Goal: Use online tool/utility: Utilize a website feature to perform a specific function

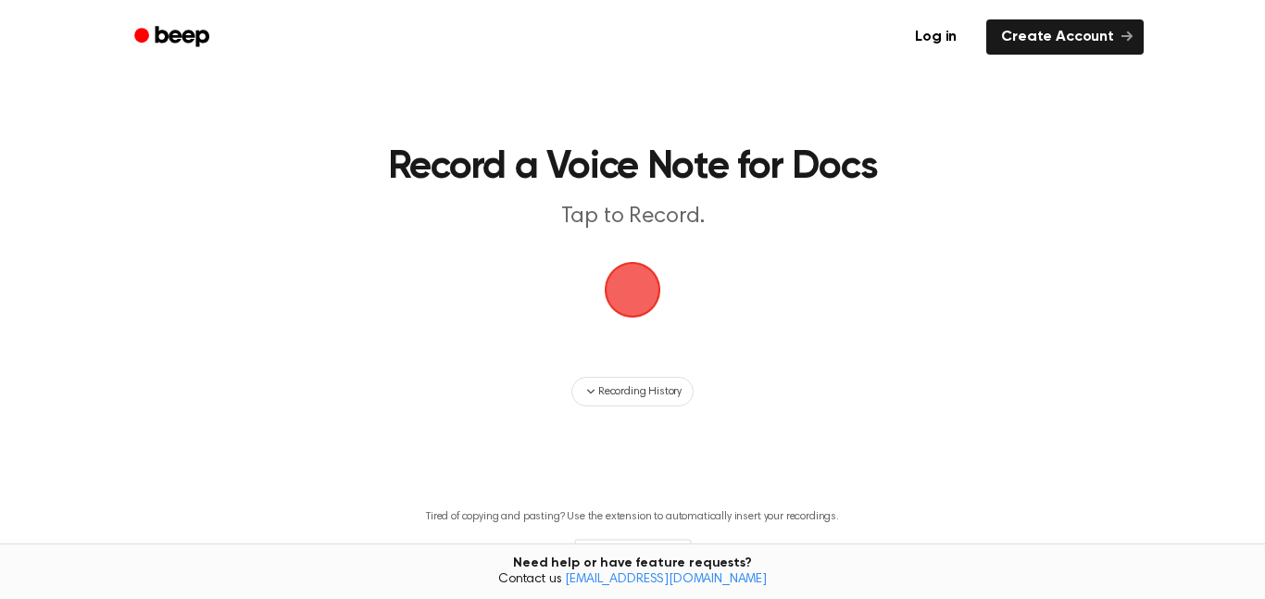
click at [617, 274] on span "button" at bounding box center [633, 290] width 52 height 52
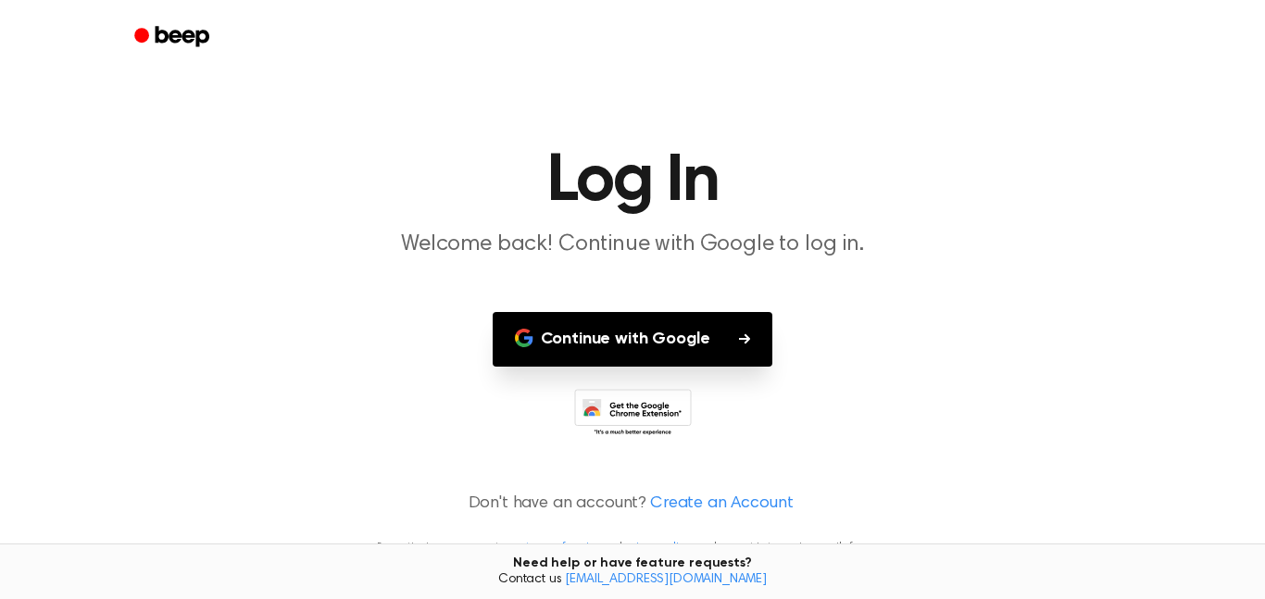
click at [680, 349] on button "Continue with Google" at bounding box center [633, 339] width 281 height 55
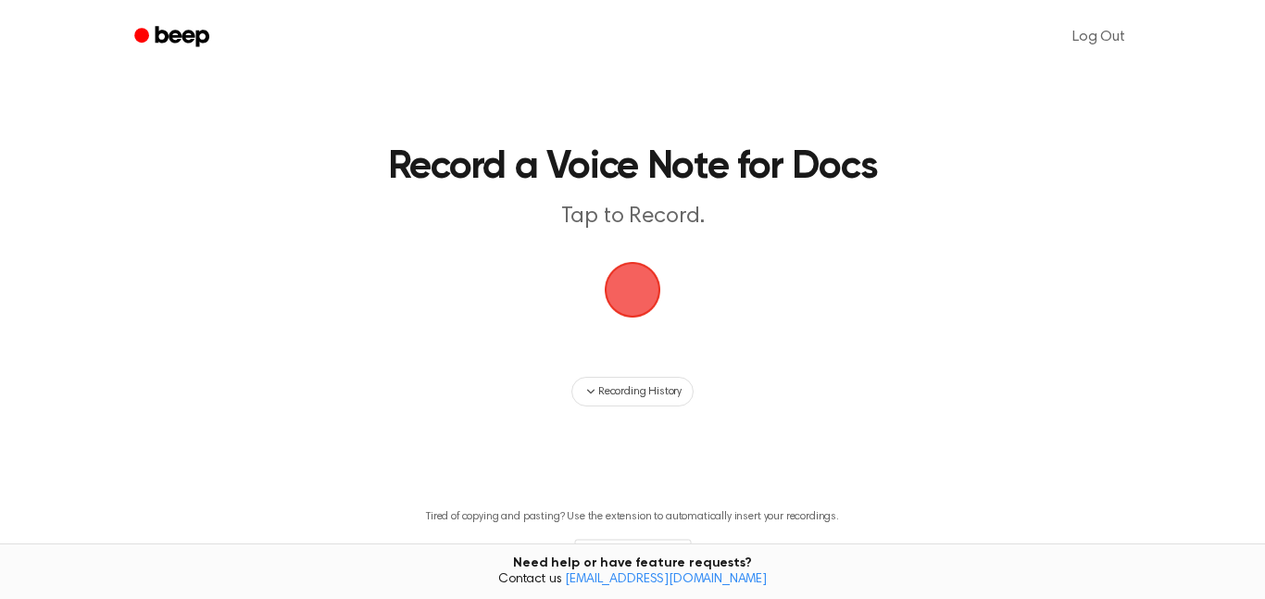
click at [640, 283] on span "button" at bounding box center [633, 290] width 52 height 52
click at [625, 339] on main "Record a Voice Note for Docs Tap to Record. Recording History Tired of copying …" at bounding box center [632, 321] width 1265 height 642
click at [631, 301] on span "button" at bounding box center [633, 290] width 52 height 52
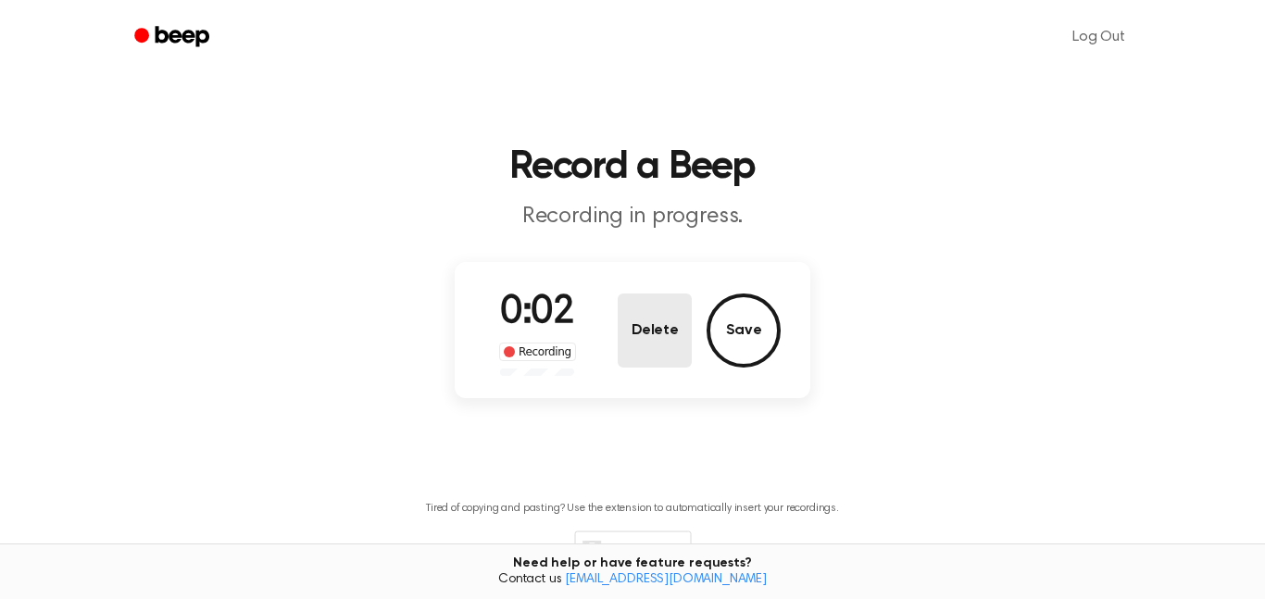
click at [643, 342] on button "Delete" at bounding box center [655, 331] width 74 height 74
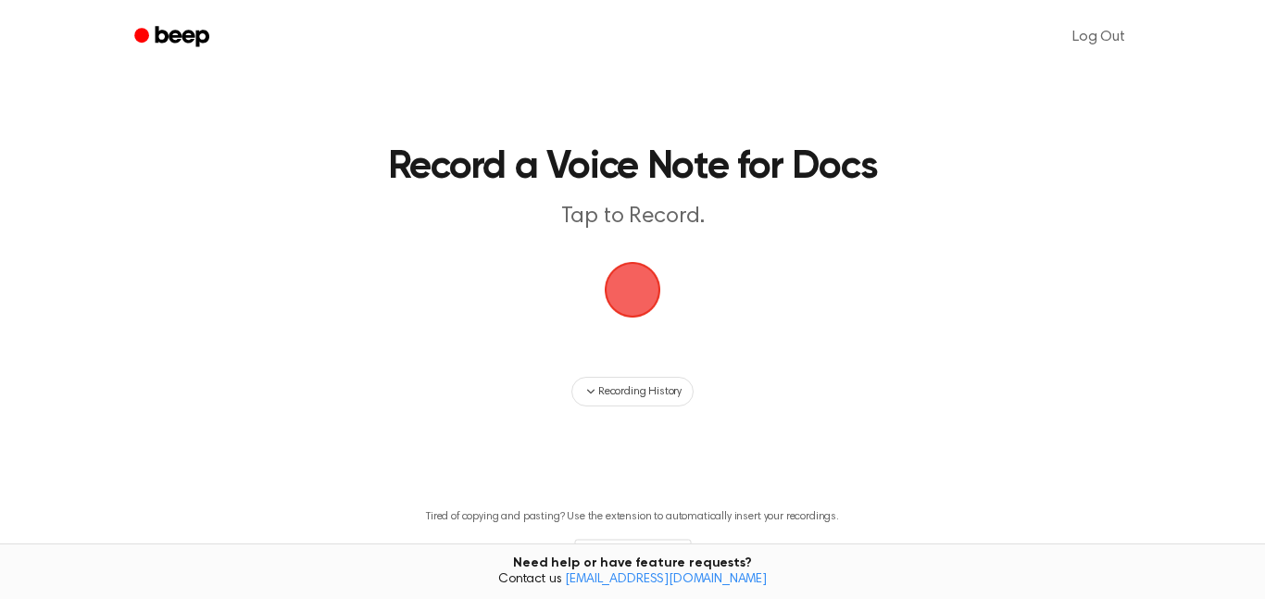
click at [621, 309] on span "button" at bounding box center [633, 290] width 52 height 52
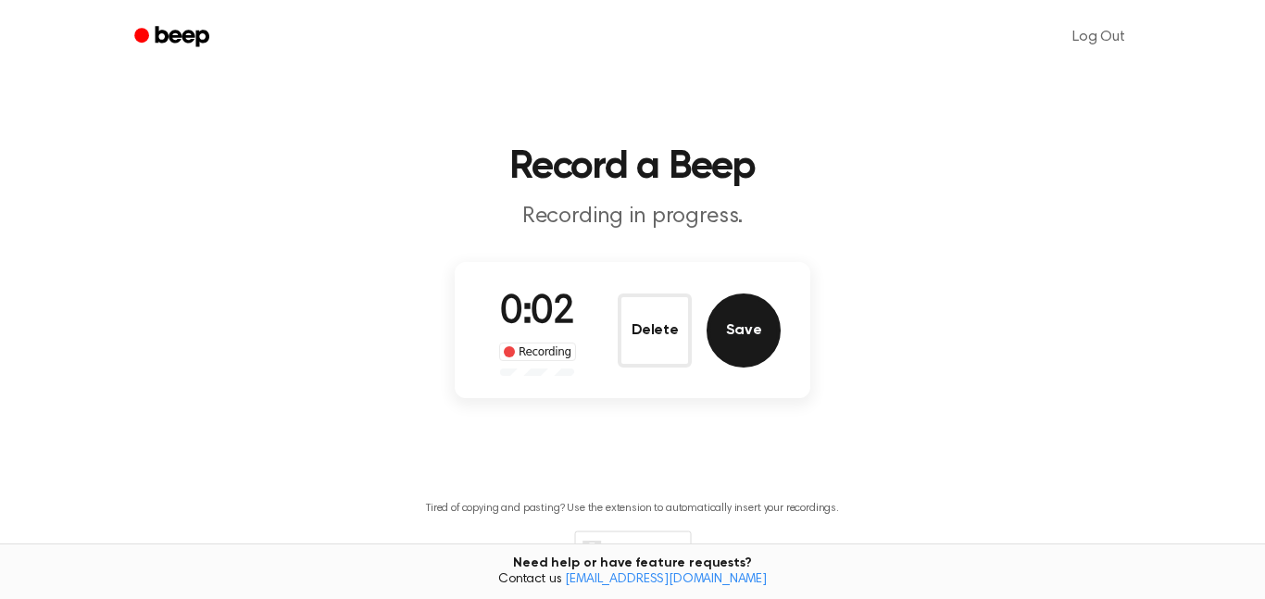
click at [775, 344] on button "Save" at bounding box center [744, 331] width 74 height 74
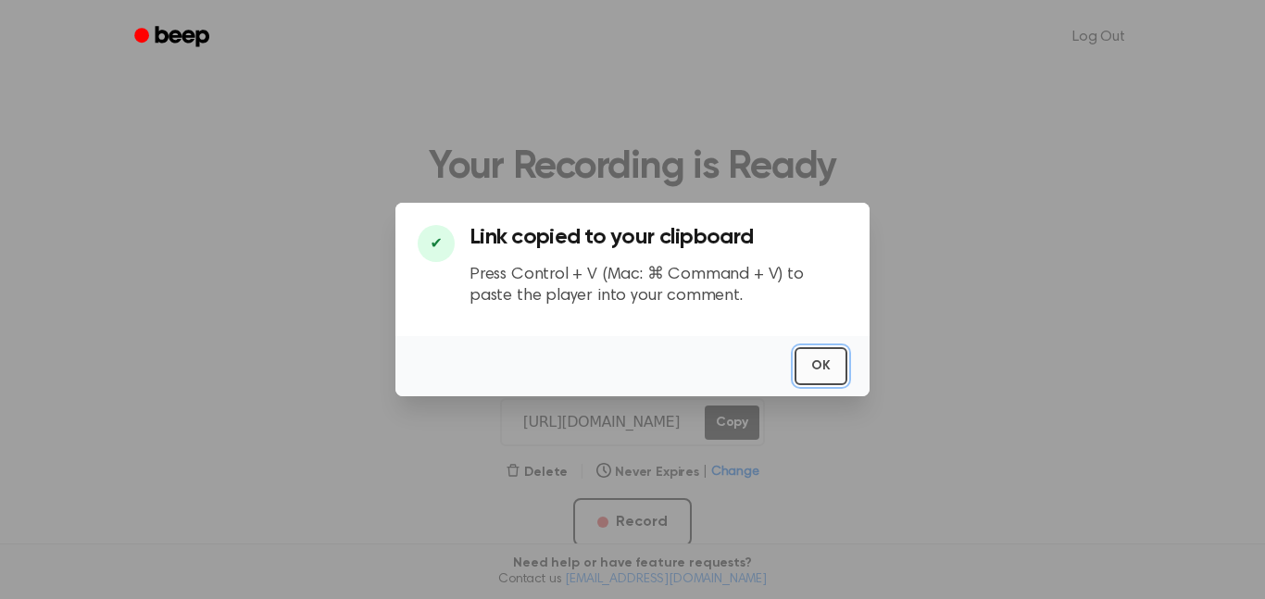
click at [815, 367] on button "OK" at bounding box center [821, 366] width 53 height 38
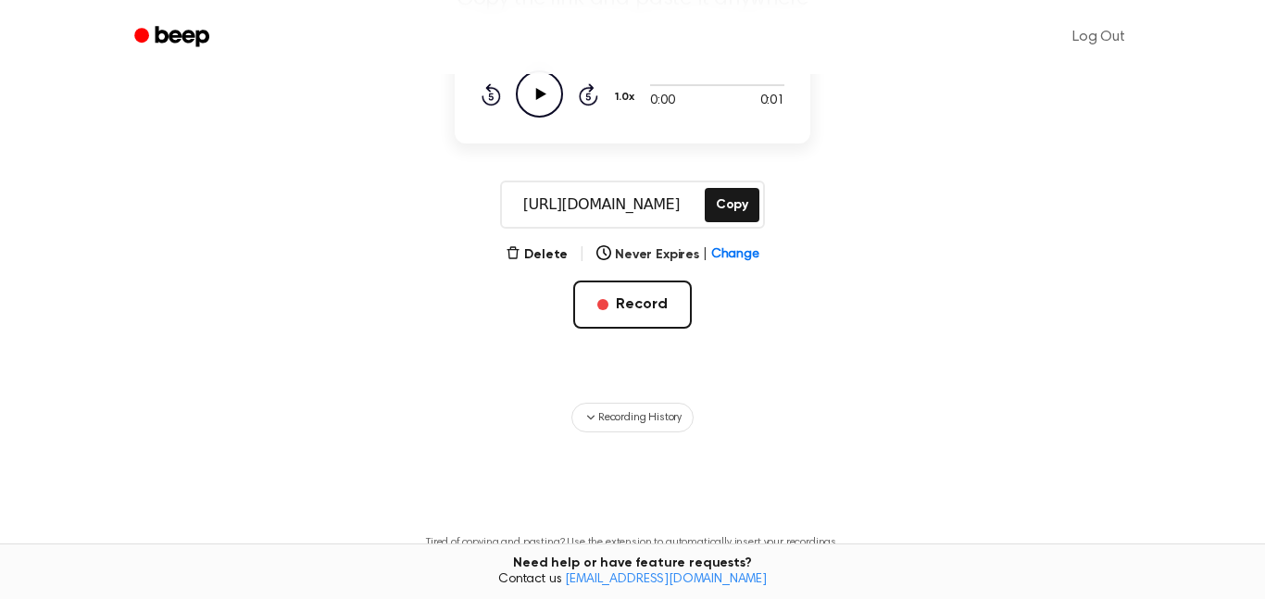
scroll to position [217, 0]
click at [541, 96] on icon at bounding box center [541, 95] width 10 height 12
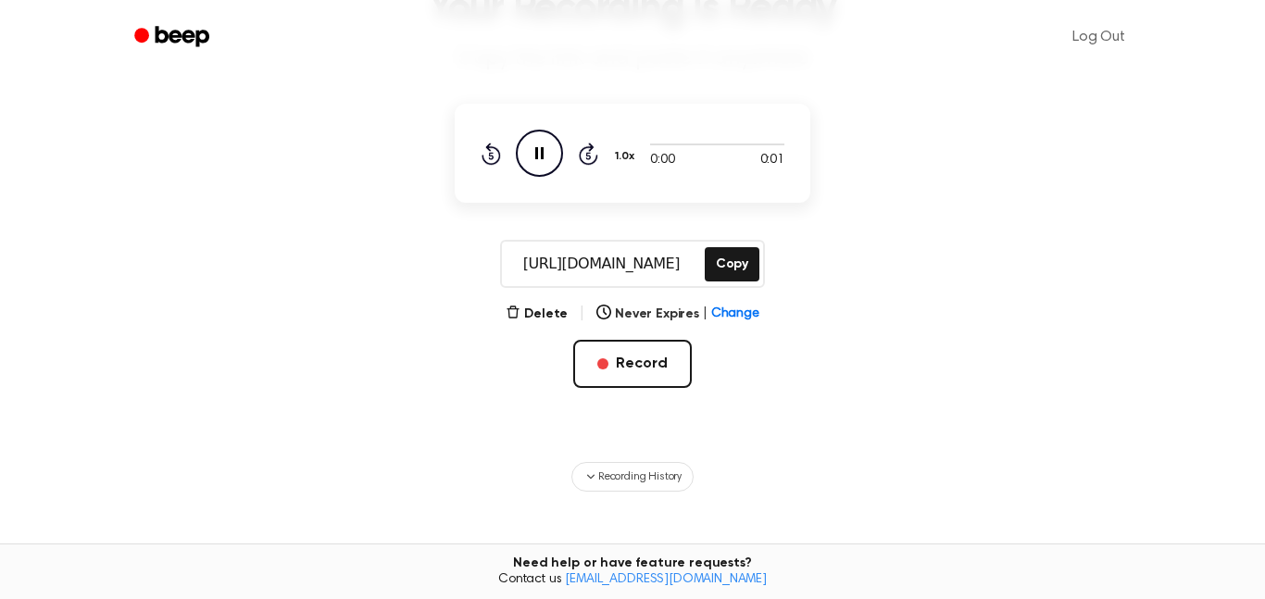
scroll to position [144, 0]
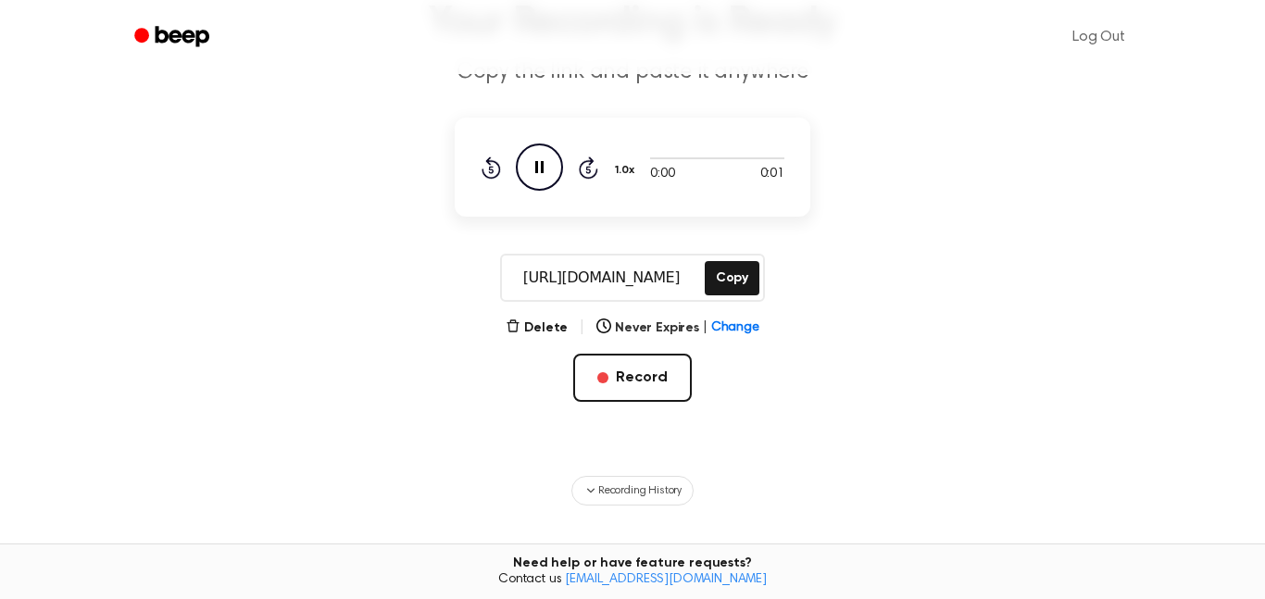
click at [540, 169] on icon "Pause Audio" at bounding box center [539, 167] width 47 height 47
click at [540, 169] on icon at bounding box center [541, 167] width 10 height 12
click at [585, 169] on icon "Skip 5 seconds" at bounding box center [588, 168] width 20 height 24
click at [531, 165] on icon "Pause Audio" at bounding box center [539, 167] width 47 height 47
click at [534, 169] on icon "Play Audio" at bounding box center [539, 167] width 47 height 47
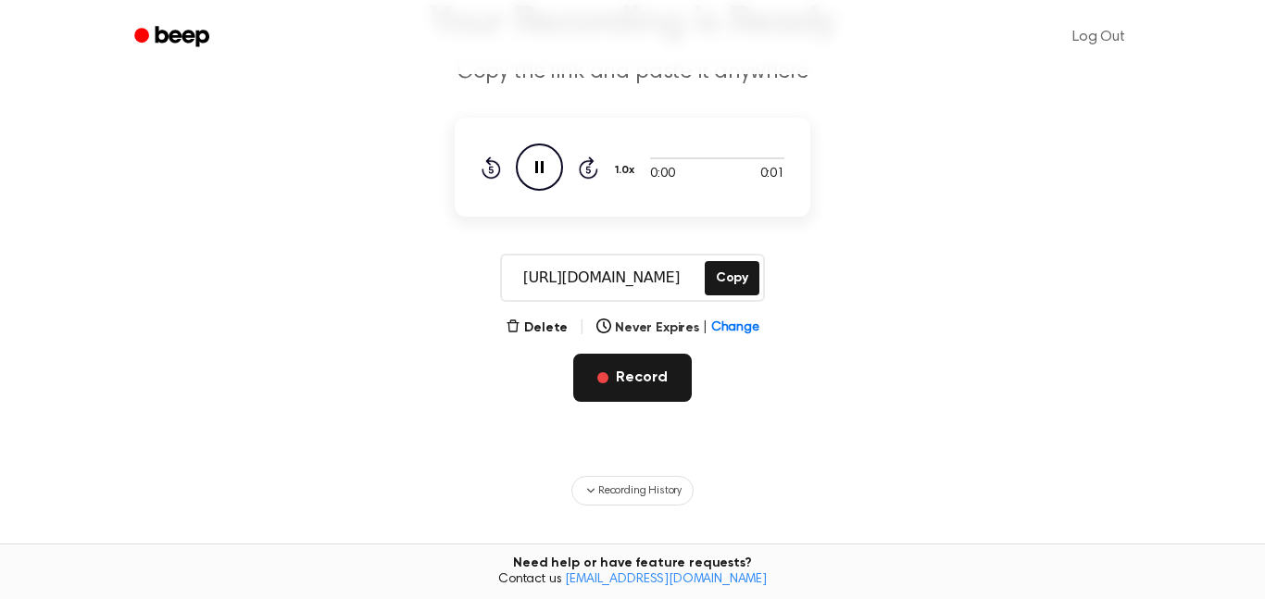
click at [629, 364] on button "Record" at bounding box center [632, 378] width 118 height 48
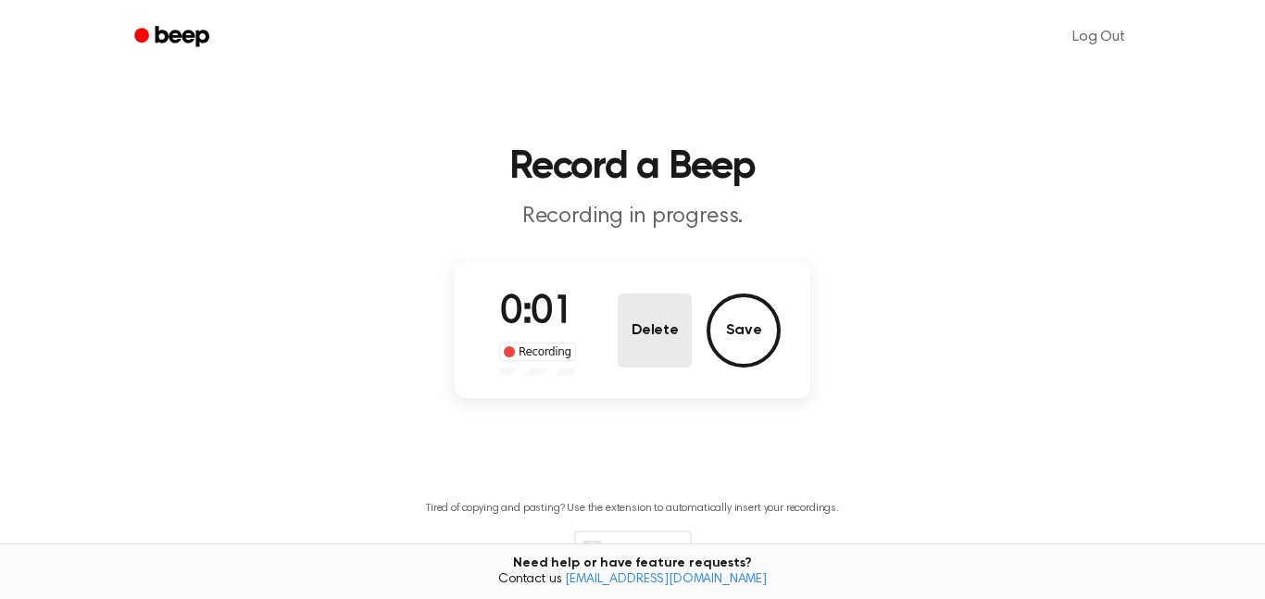
click at [647, 324] on button "Delete" at bounding box center [655, 331] width 74 height 74
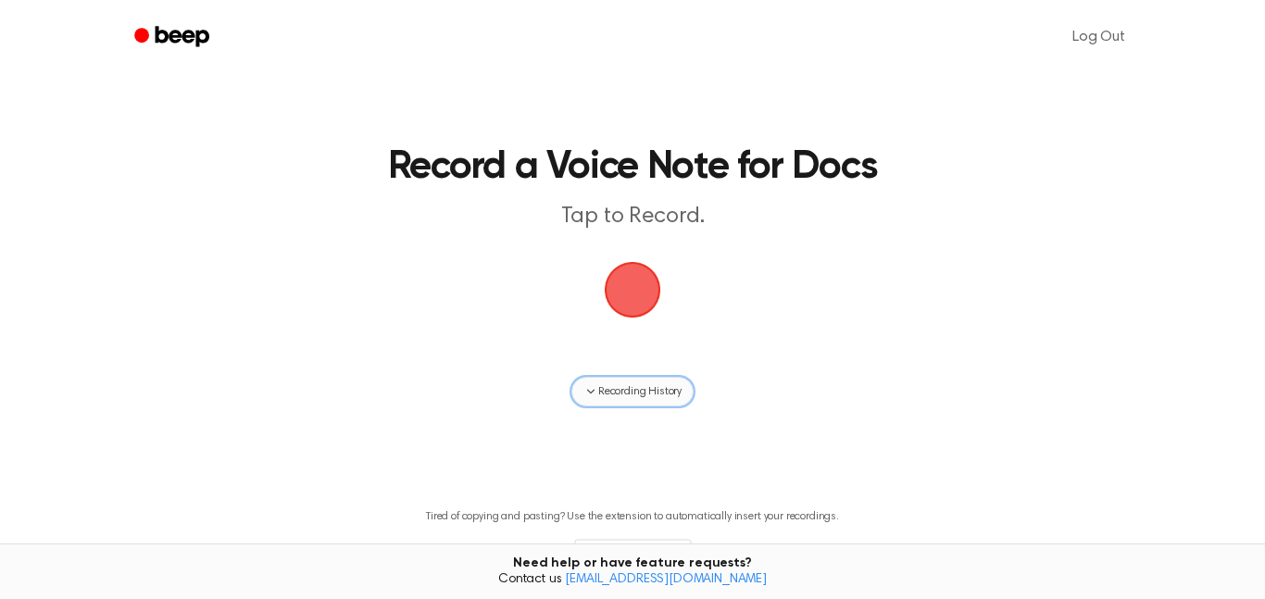
click at [631, 389] on span "Recording History" at bounding box center [639, 391] width 83 height 17
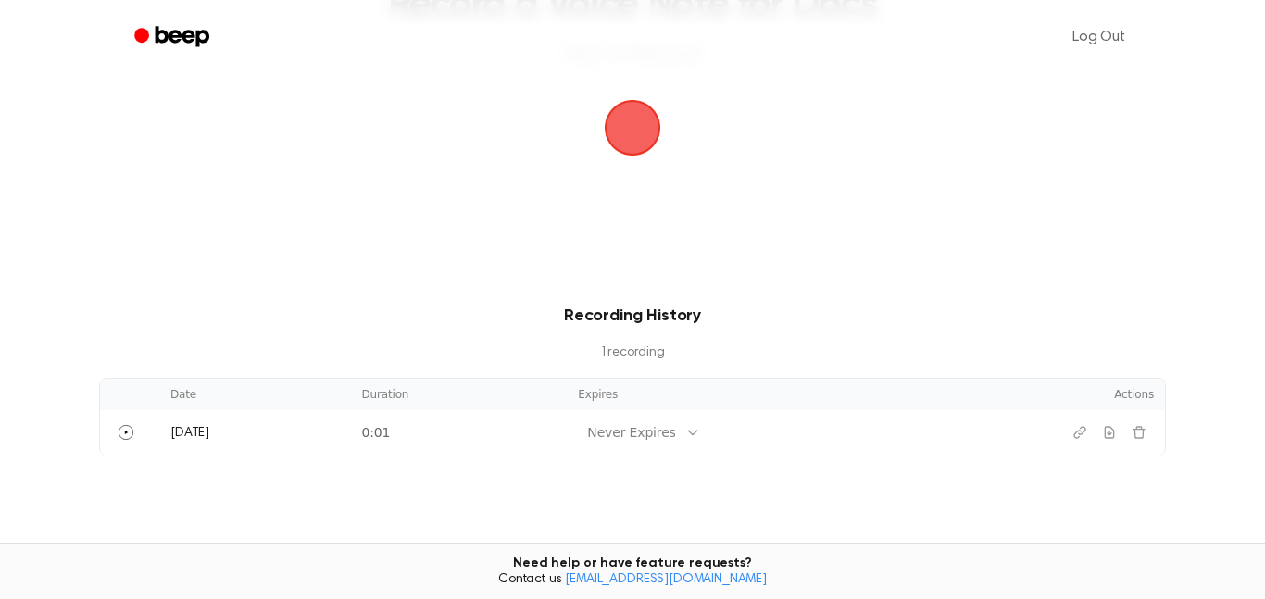
scroll to position [171, 0]
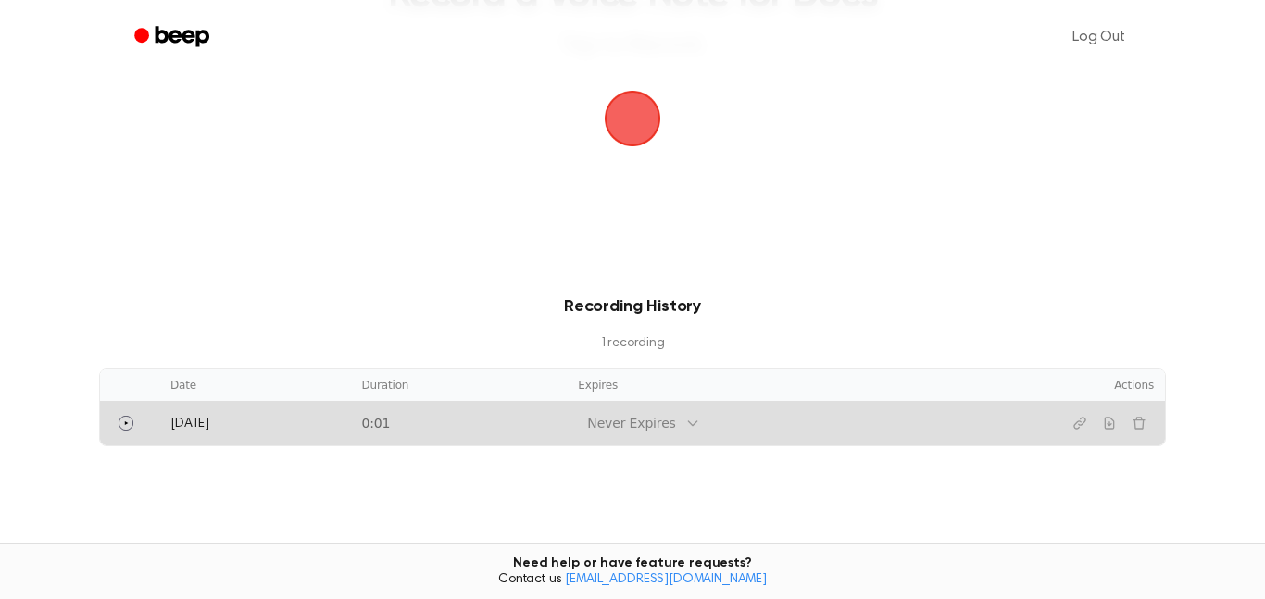
click at [218, 401] on td "[DATE]" at bounding box center [254, 423] width 191 height 44
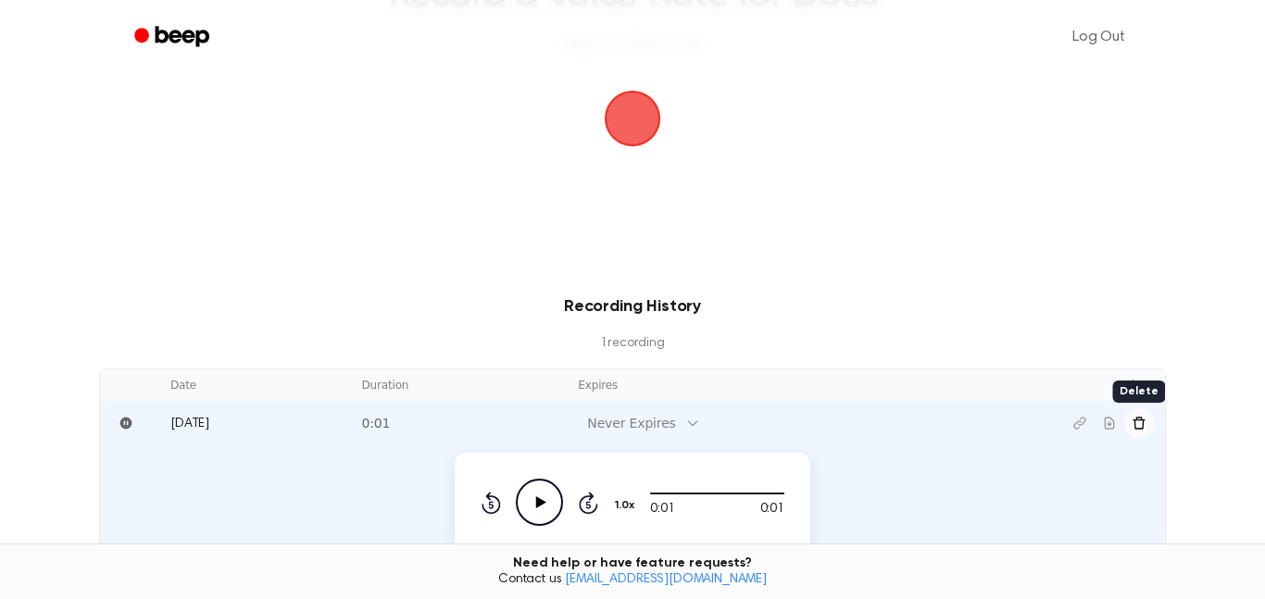
click at [1133, 428] on icon "Delete recording" at bounding box center [1139, 423] width 15 height 15
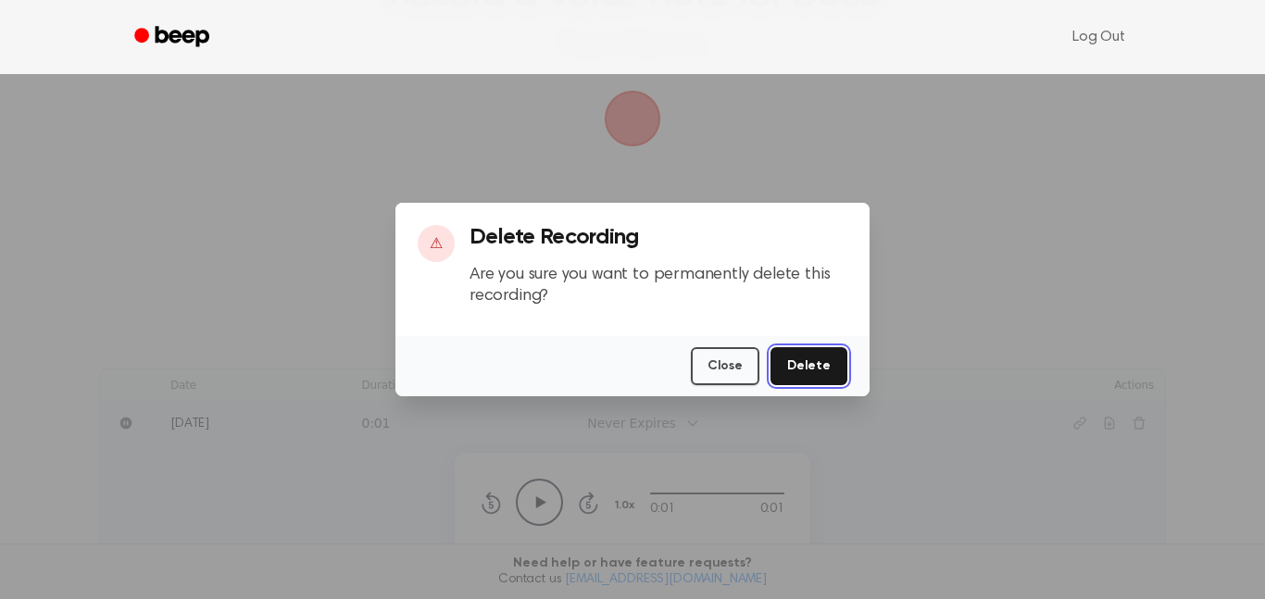
click at [831, 365] on button "Delete" at bounding box center [809, 366] width 77 height 38
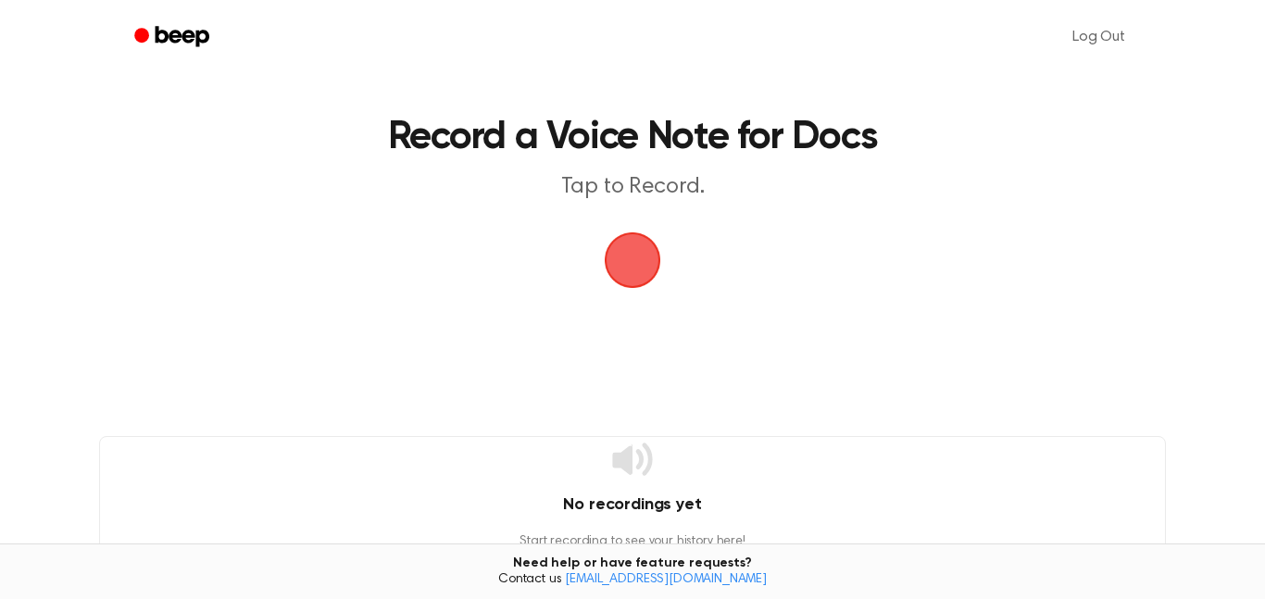
scroll to position [29, 0]
